Goal: Find specific page/section: Find specific page/section

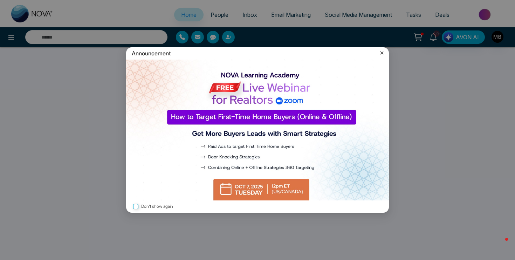
select select "*"
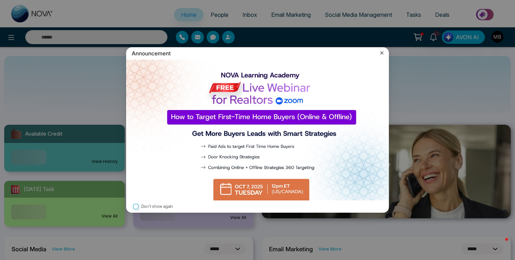
click at [146, 206] on label "Don't show again" at bounding box center [258, 206] width 252 height 7
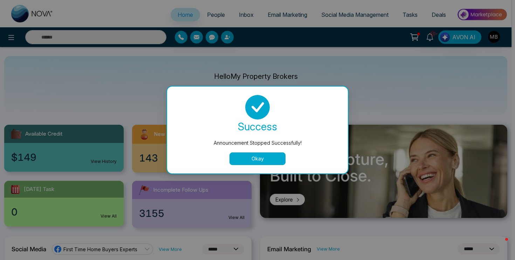
click at [257, 159] on button "Okay" at bounding box center [258, 159] width 56 height 13
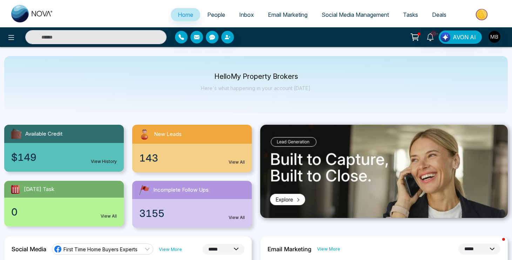
click at [215, 16] on span "People" at bounding box center [216, 14] width 18 height 7
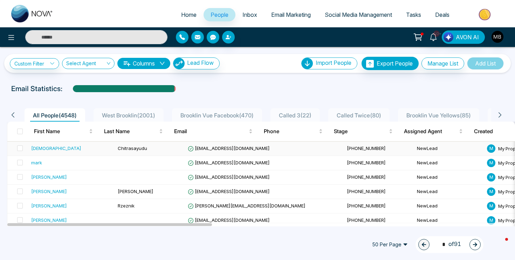
click at [45, 150] on div "[DEMOGRAPHIC_DATA]" at bounding box center [56, 148] width 50 height 7
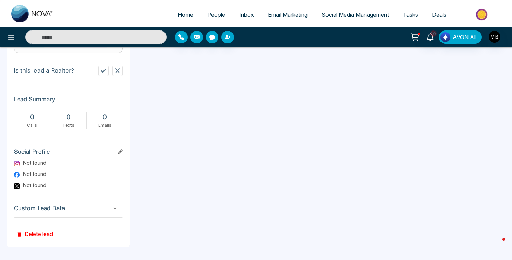
scroll to position [254, 0]
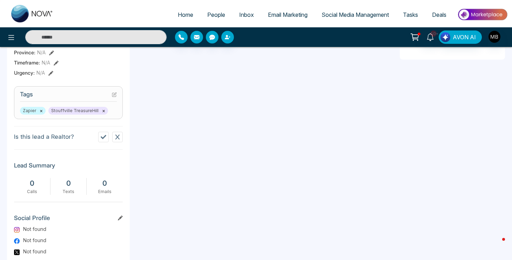
click at [74, 36] on input "text" at bounding box center [95, 37] width 141 height 14
paste input "**********"
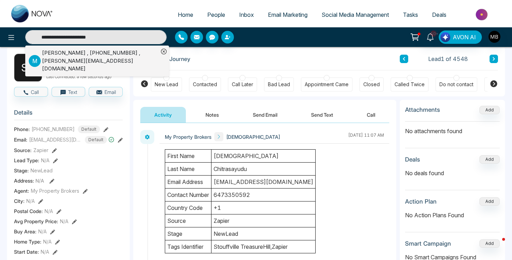
scroll to position [32, 0]
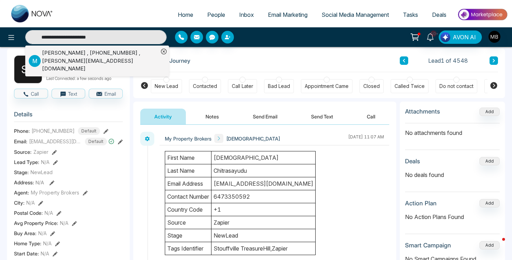
type input "**********"
click at [60, 56] on div "[PERSON_NAME] , [PHONE_NUMBER] , [EMAIL_ADDRESS][DOMAIN_NAME]" at bounding box center [100, 61] width 116 height 24
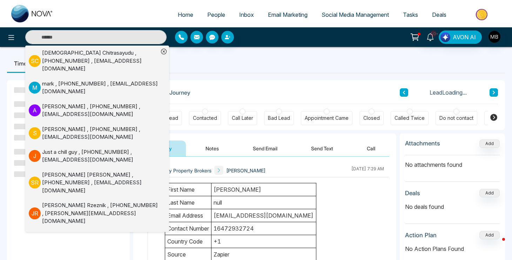
click at [247, 67] on ul "Timeline Tasks and Appointments" at bounding box center [256, 63] width 498 height 19
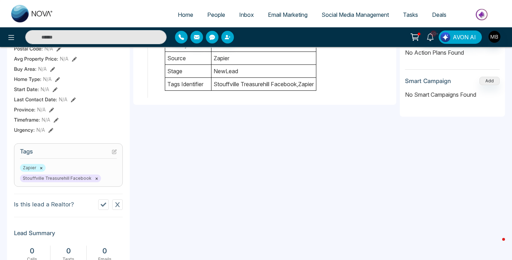
scroll to position [203, 0]
